Goal: Check status: Check status

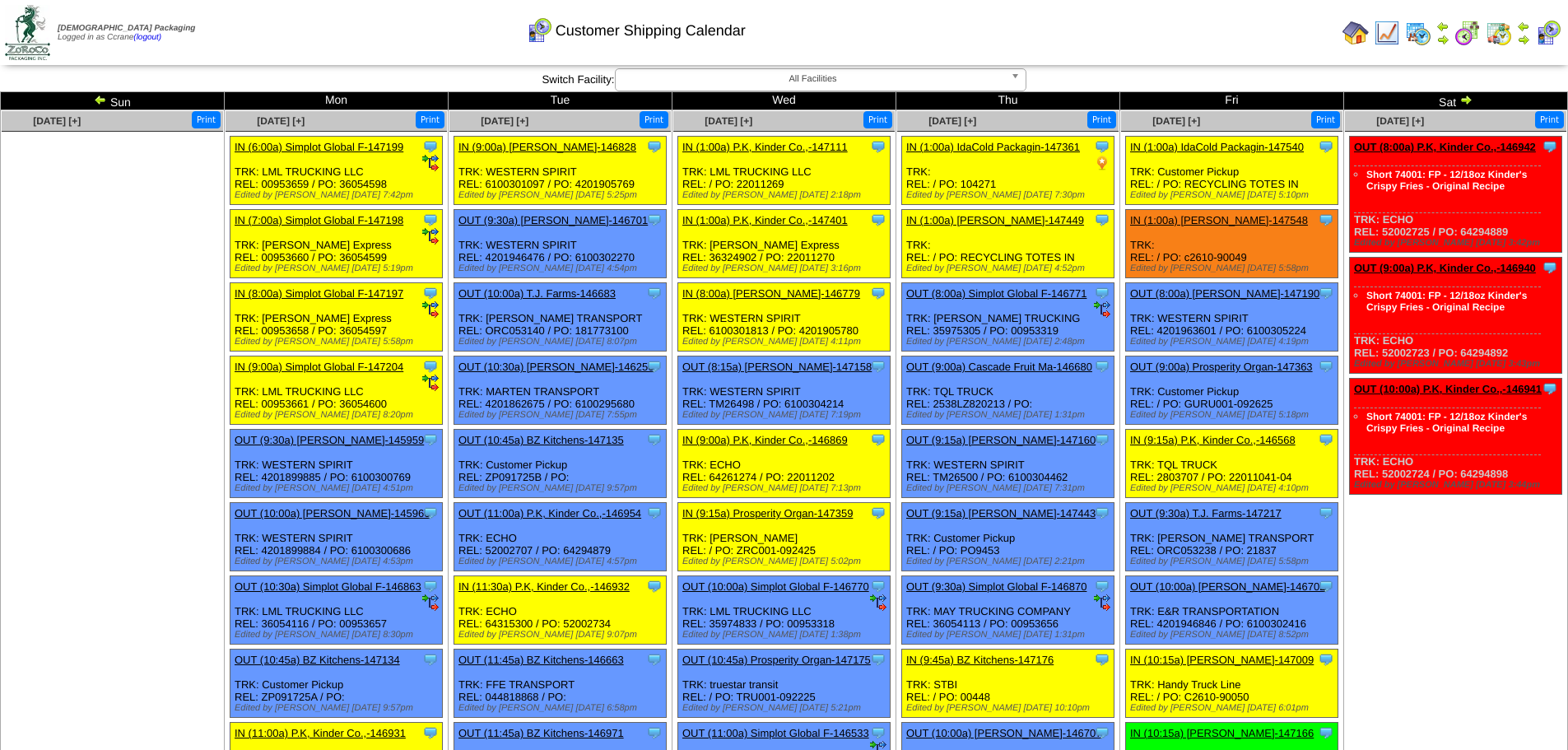
scroll to position [2476, 0]
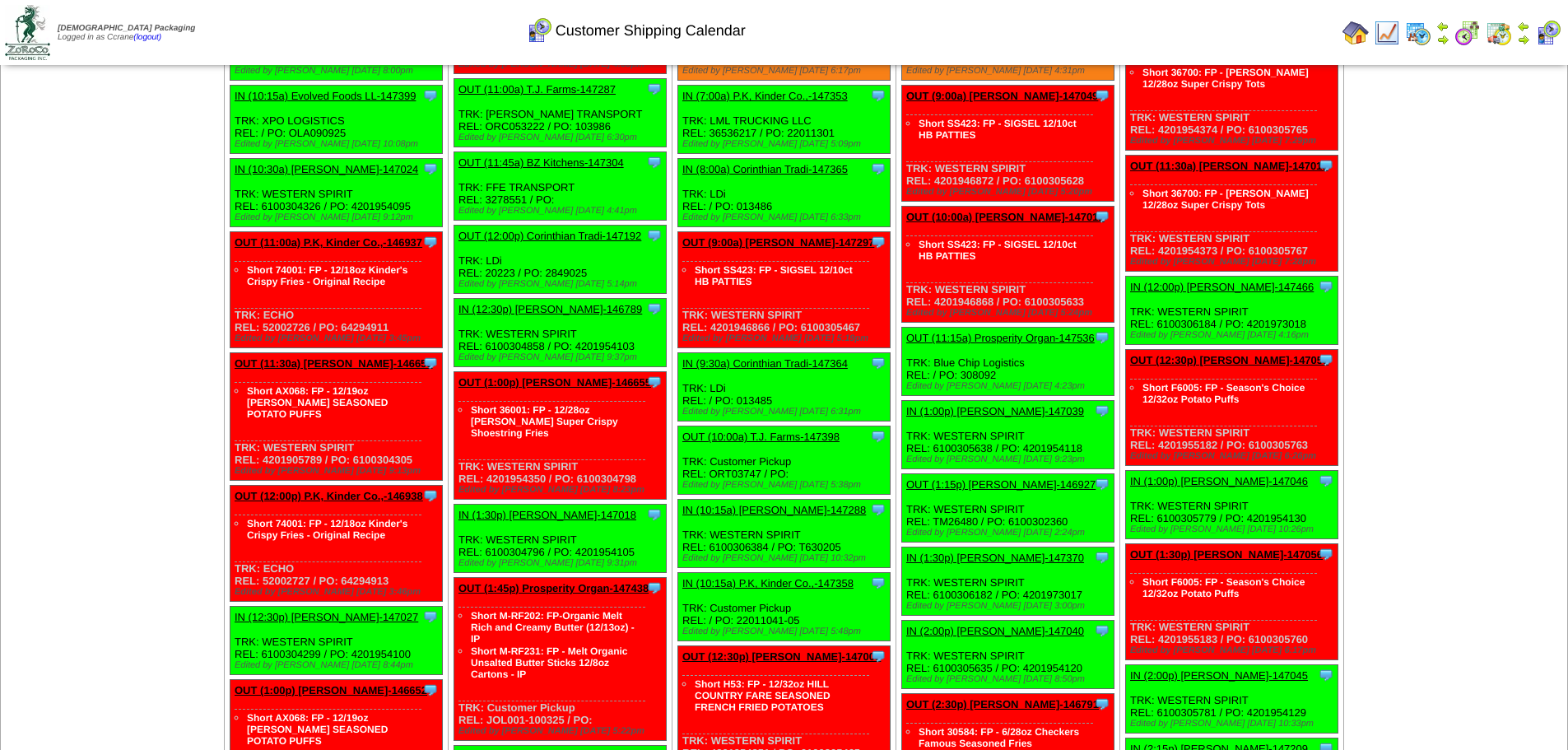
scroll to position [3218, 0]
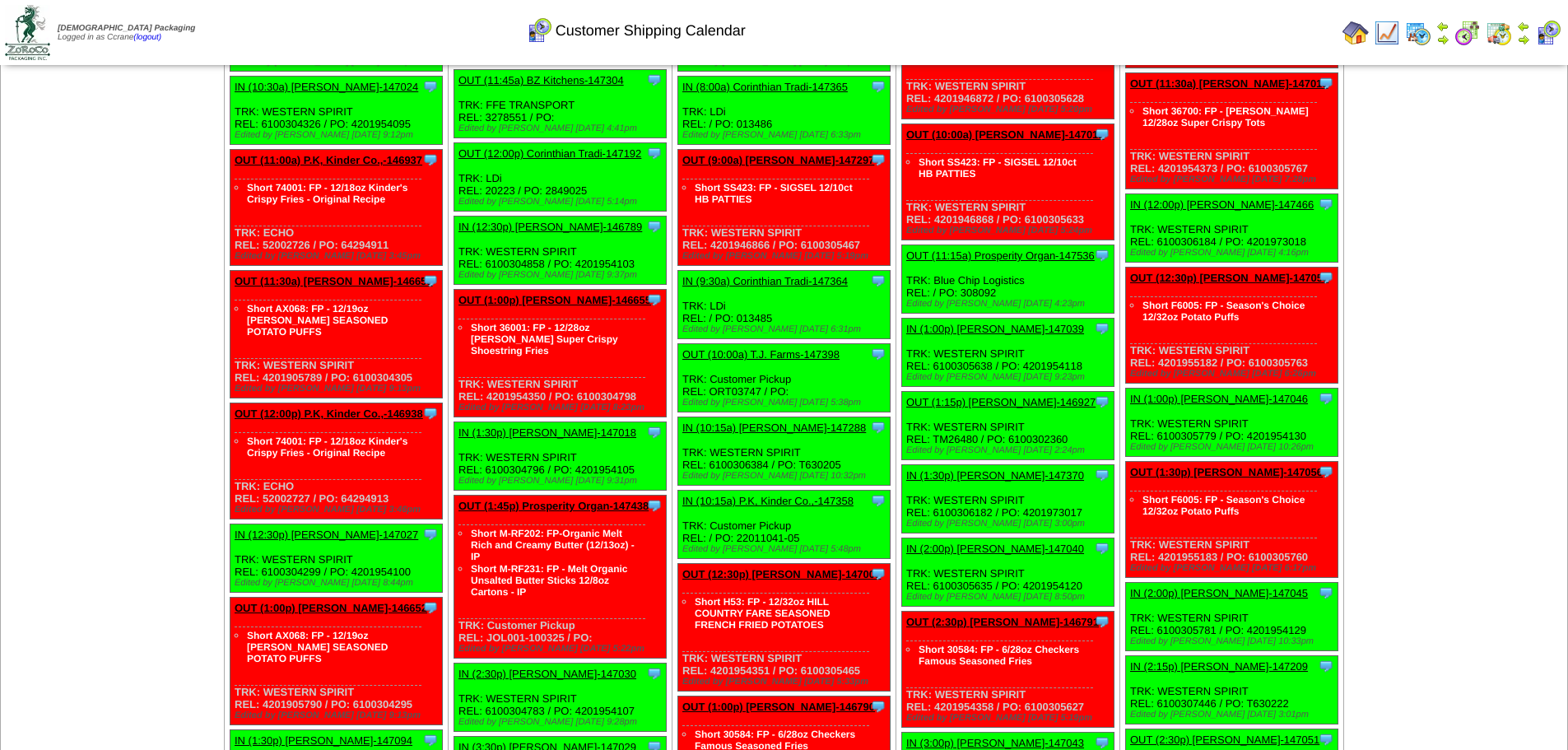
click at [147, 532] on td "[DATE] [+] Print" at bounding box center [113, 457] width 224 height 2426
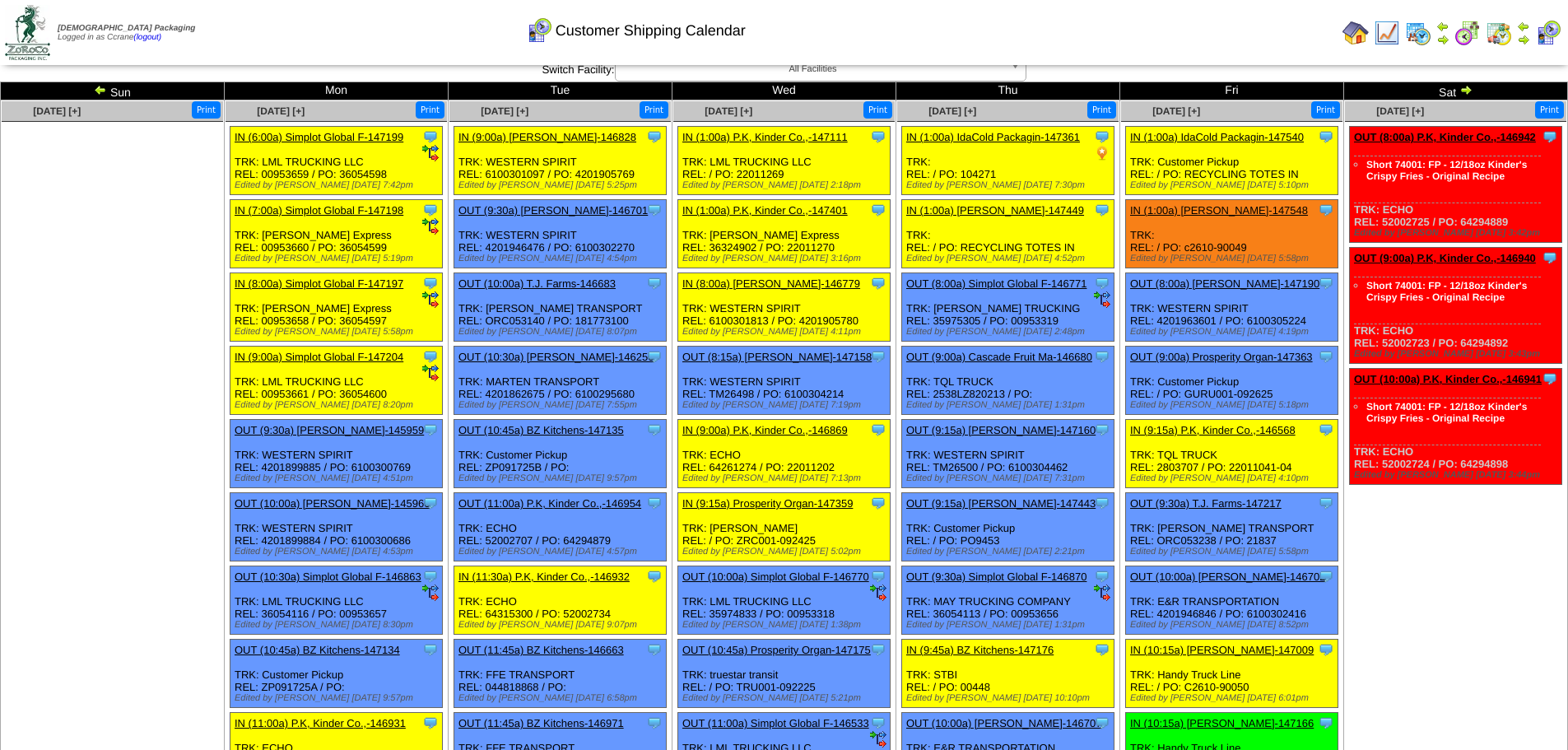
scroll to position [0, 0]
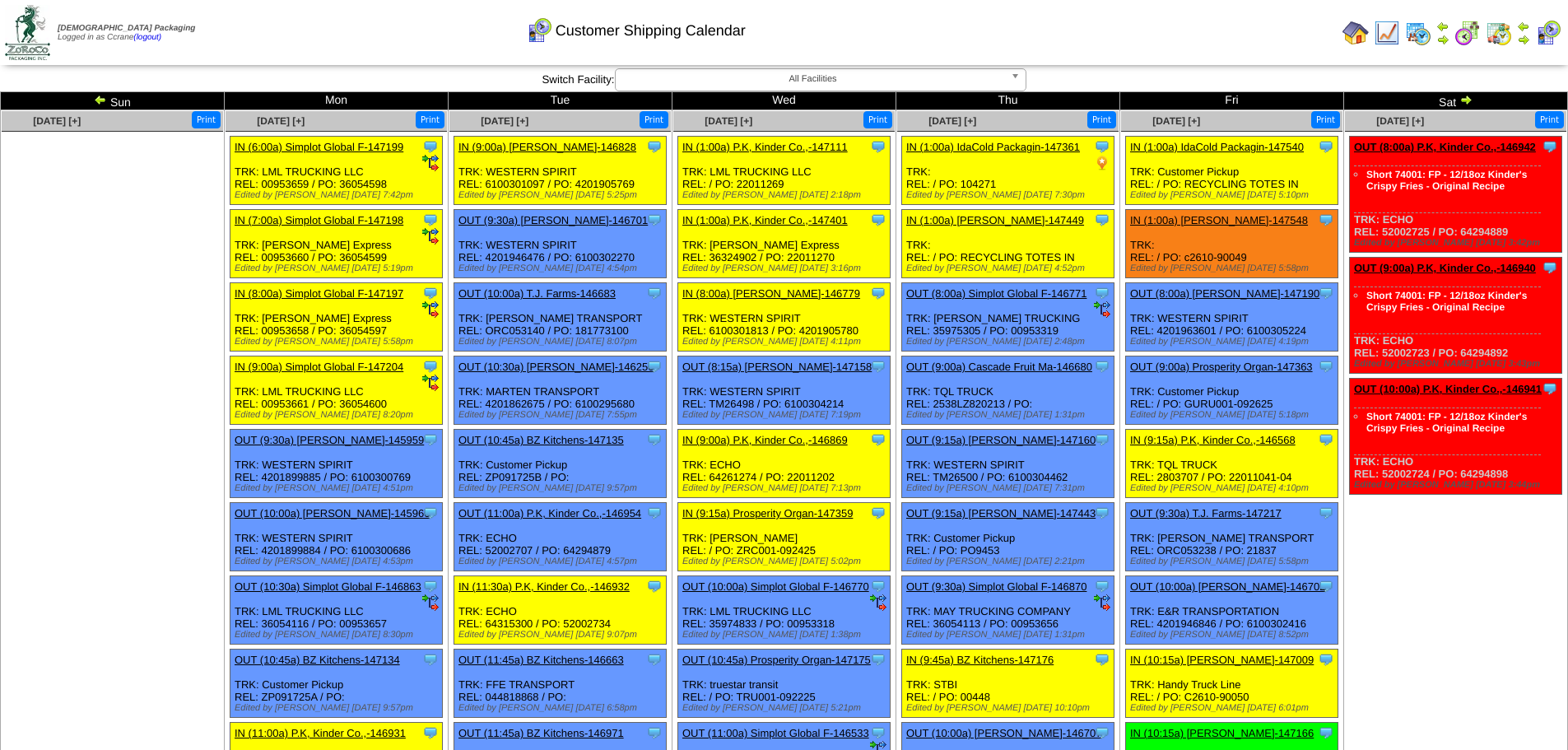
click at [1198, 224] on link "IN (1:00a) [PERSON_NAME]-147548" at bounding box center [1219, 220] width 178 height 13
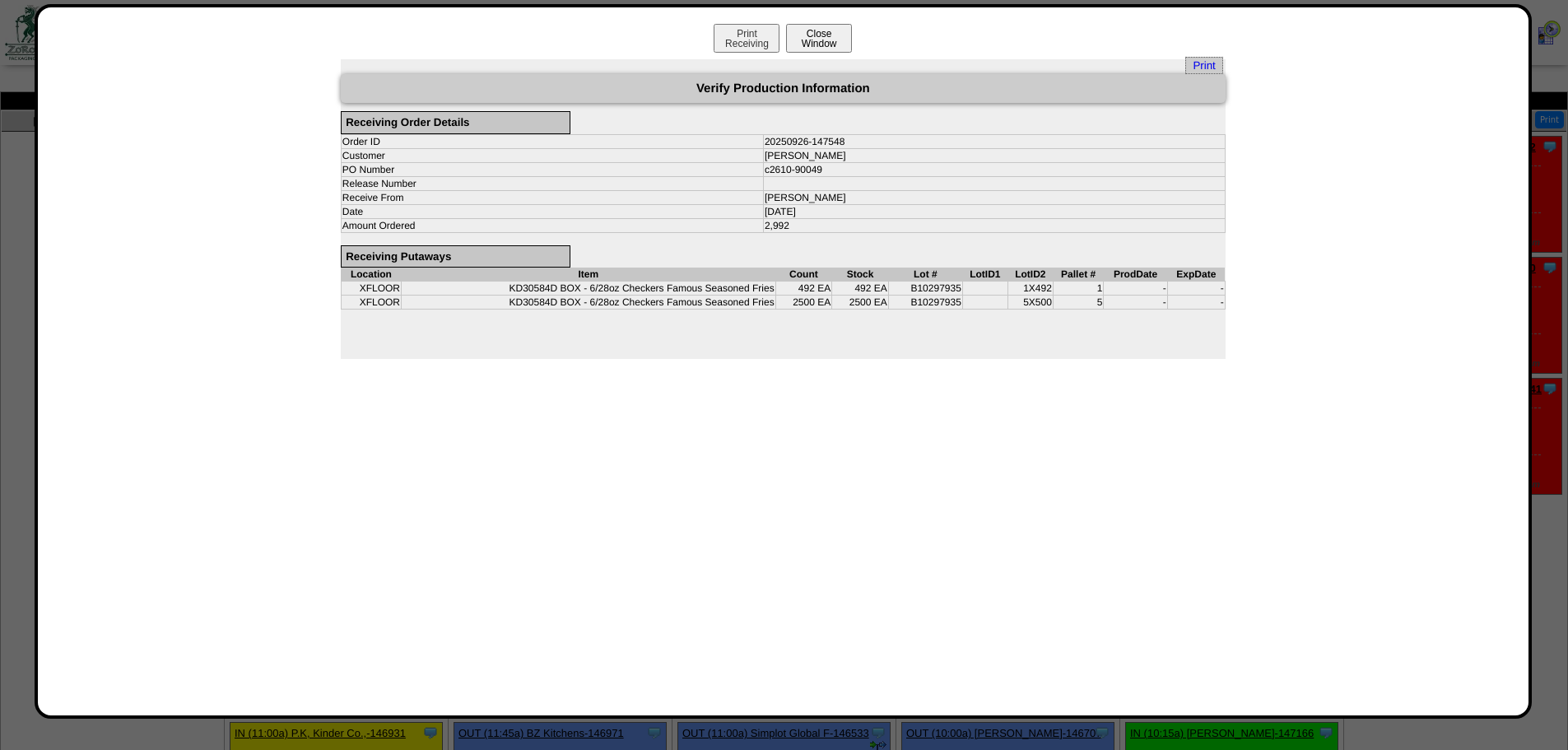
click at [834, 41] on button "Close Window" at bounding box center [818, 37] width 66 height 29
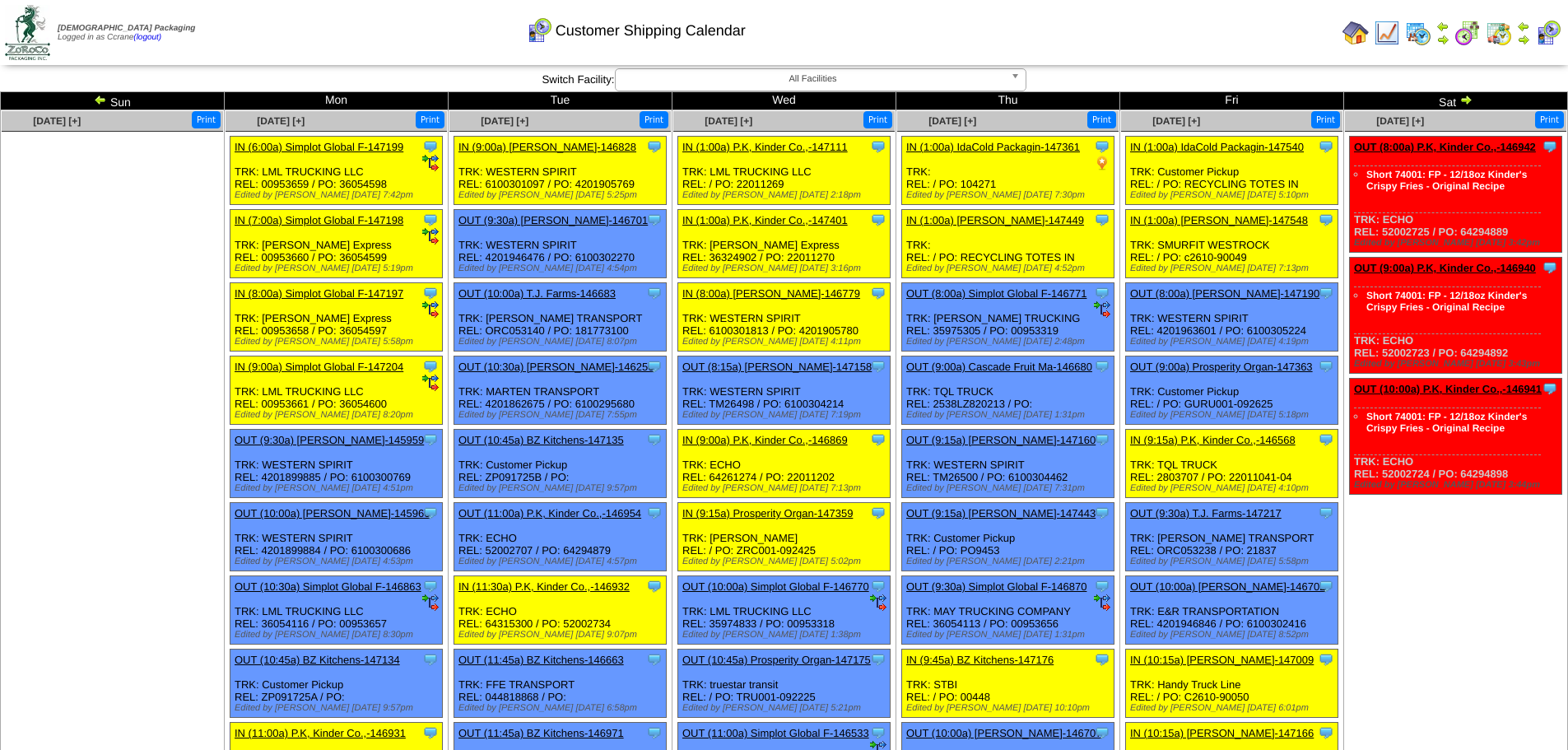
click at [144, 254] on ul at bounding box center [112, 255] width 221 height 247
